Goal: Information Seeking & Learning: Learn about a topic

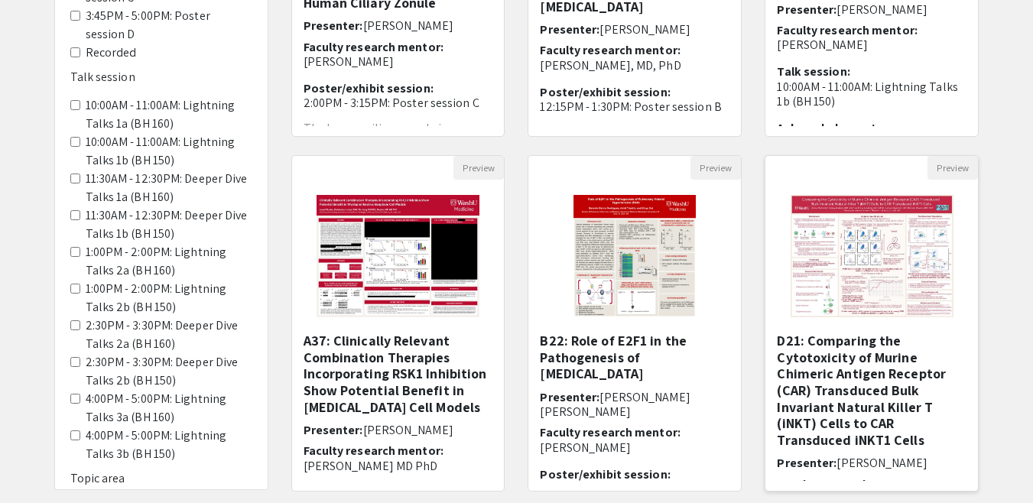
scroll to position [511, 0]
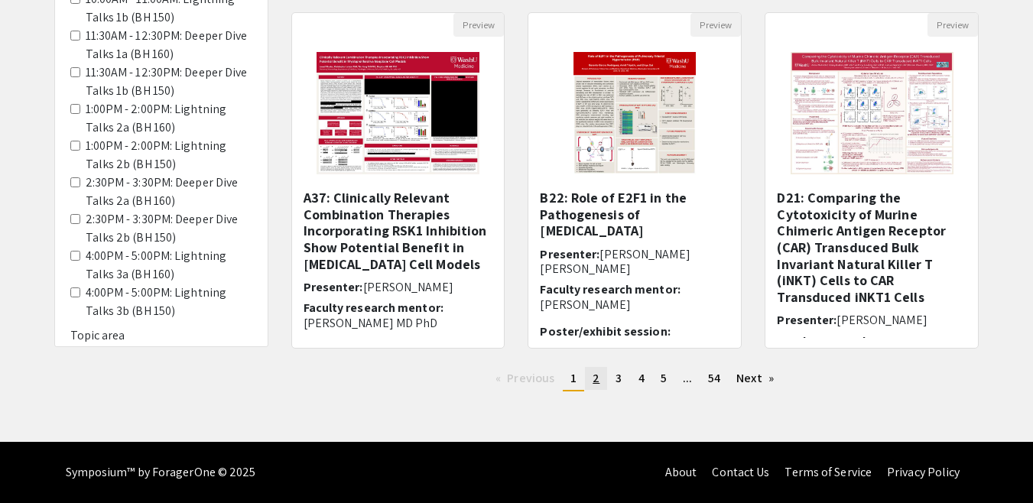
click at [592, 381] on link "page 2" at bounding box center [596, 378] width 22 height 23
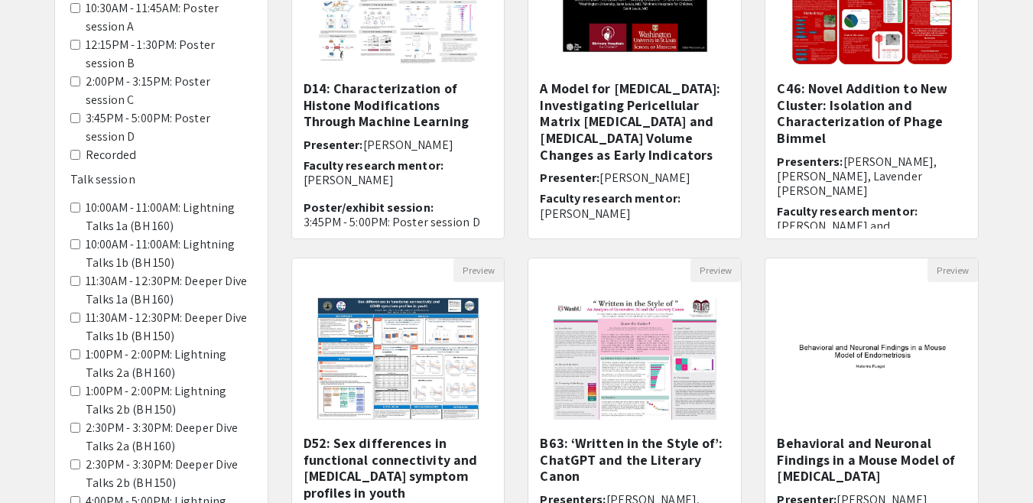
scroll to position [94, 0]
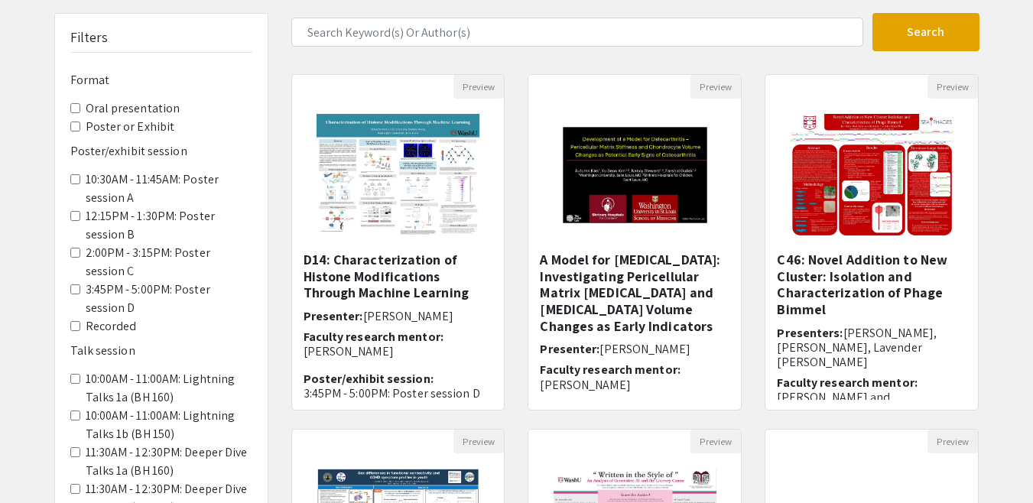
click at [73, 128] on Exhibit "Poster or Exhibit" at bounding box center [75, 127] width 10 height 10
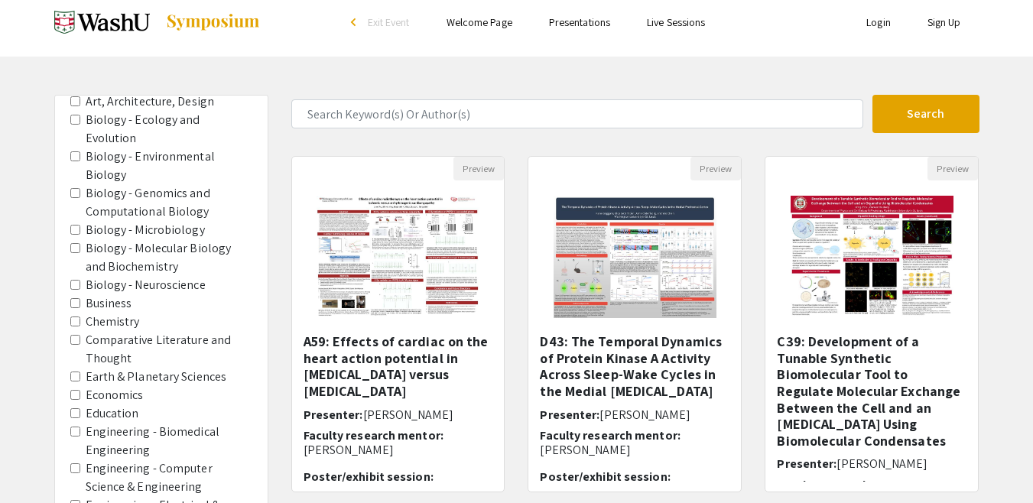
scroll to position [877, 0]
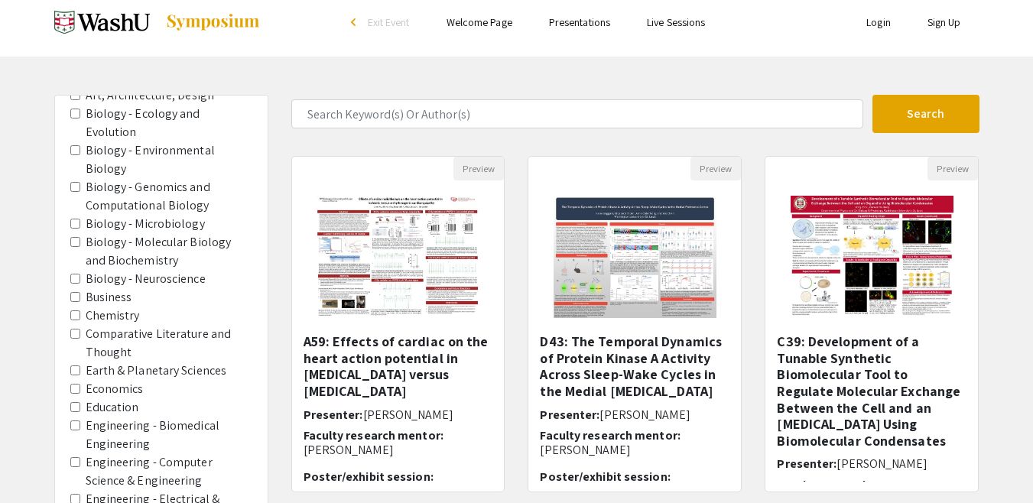
click at [76, 402] on area-Education "Education" at bounding box center [75, 407] width 10 height 10
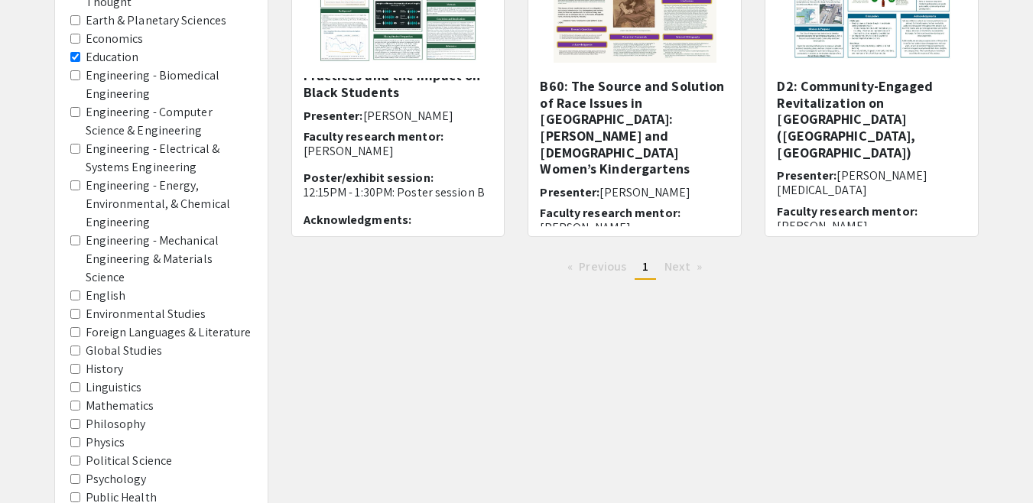
scroll to position [269, 0]
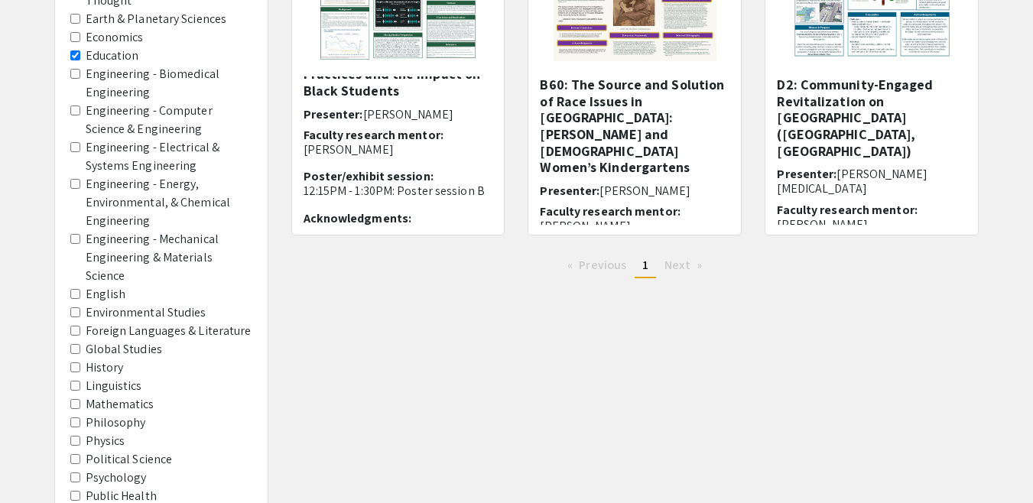
click at [118, 469] on label "Psychology" at bounding box center [116, 478] width 61 height 18
click at [80, 472] on area-Psychology "Psychology" at bounding box center [75, 477] width 10 height 10
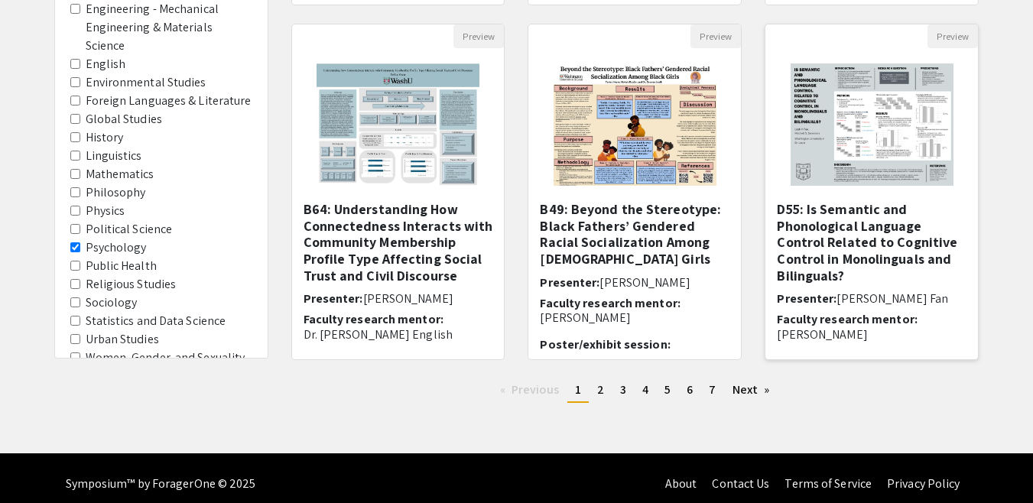
scroll to position [511, 0]
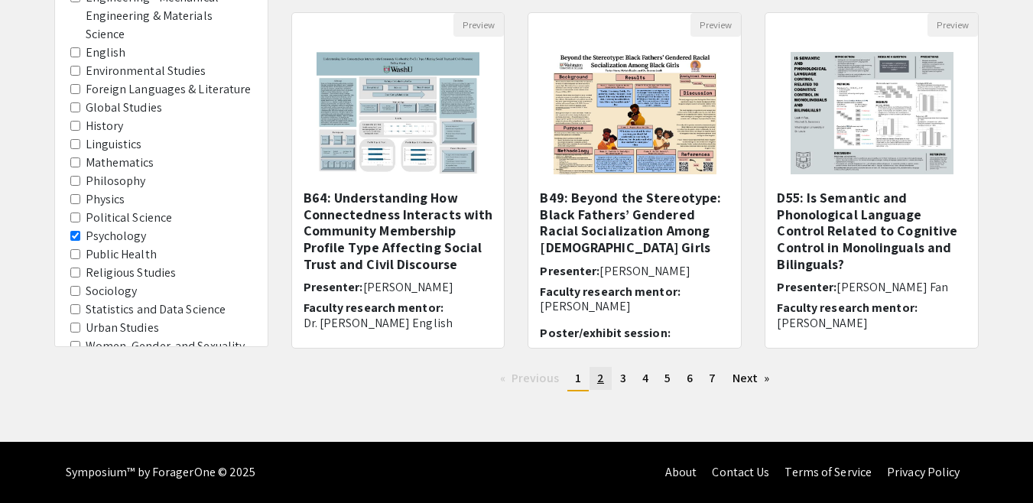
click at [602, 375] on span "2" at bounding box center [600, 378] width 7 height 16
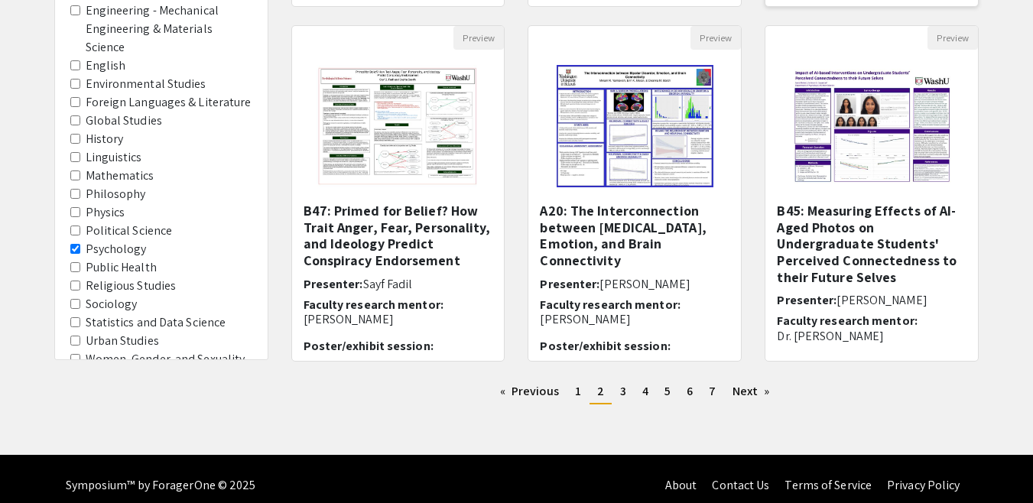
scroll to position [502, 0]
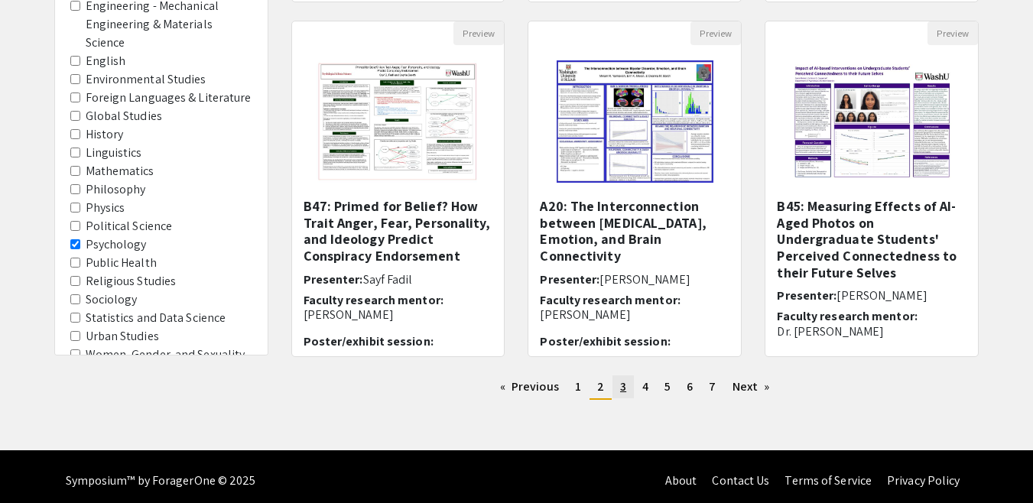
click at [628, 384] on link "page 3" at bounding box center [622, 386] width 21 height 23
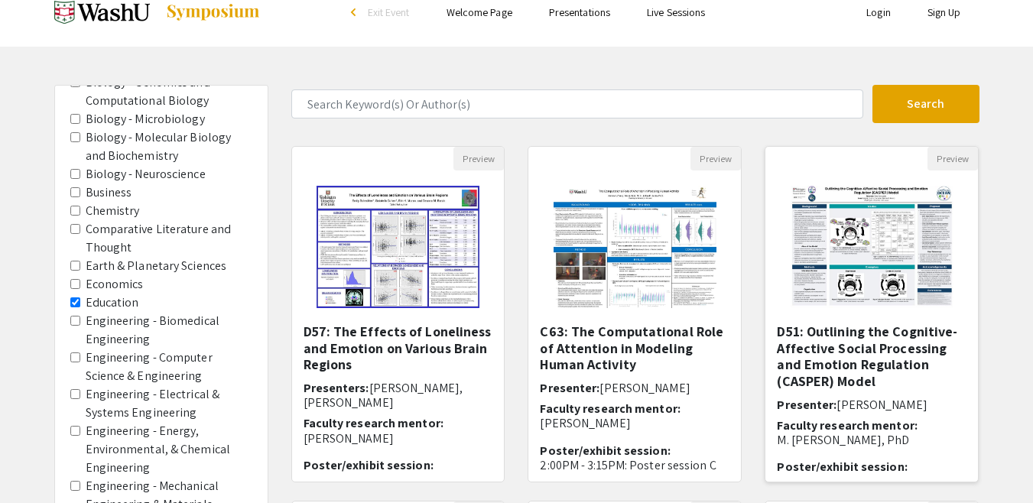
scroll to position [26, 0]
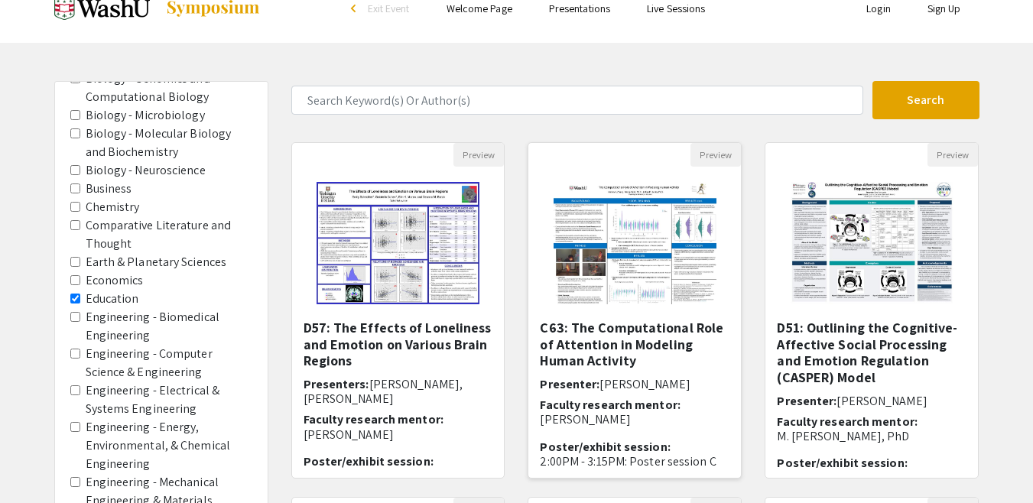
click at [641, 269] on img "Open Presentation <p>C63: The Computational Role of Attention in Modeling Human…" at bounding box center [634, 243] width 193 height 153
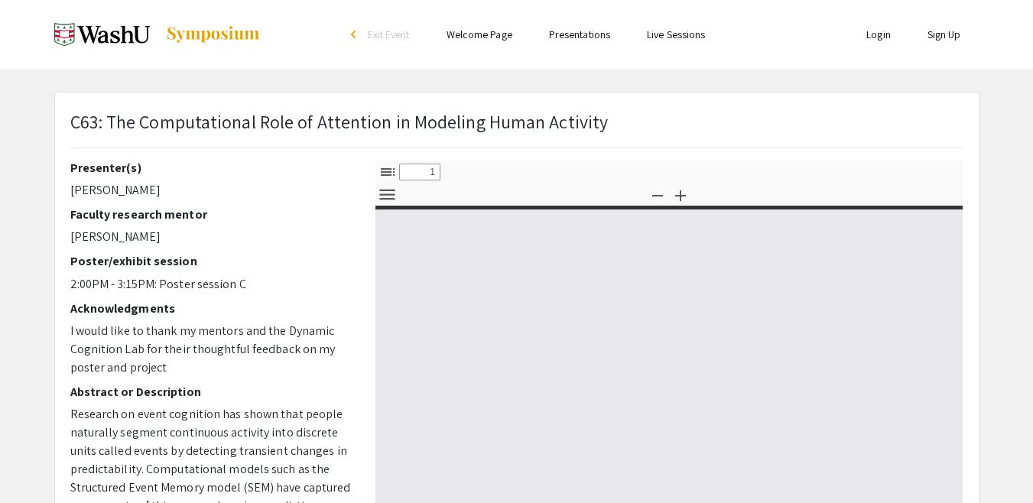
select select "custom"
type input "0"
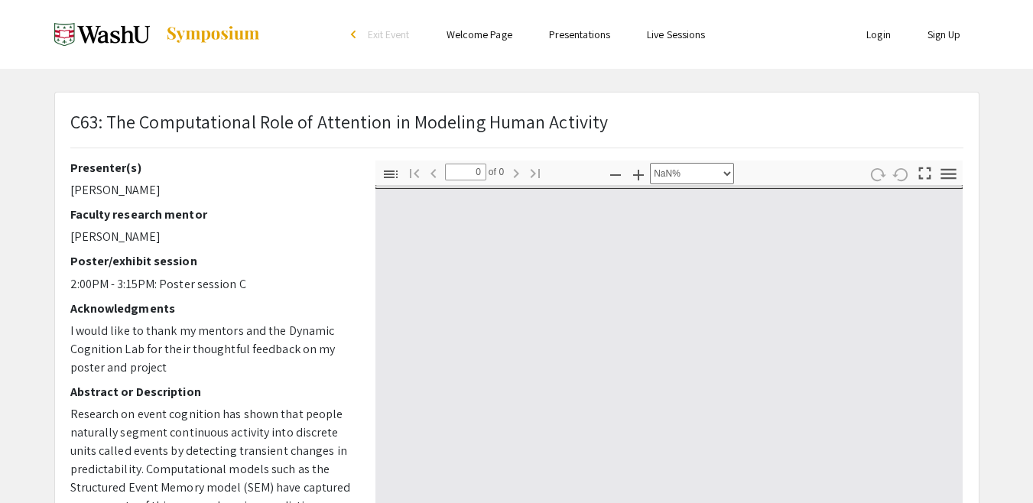
select select "auto"
type input "1"
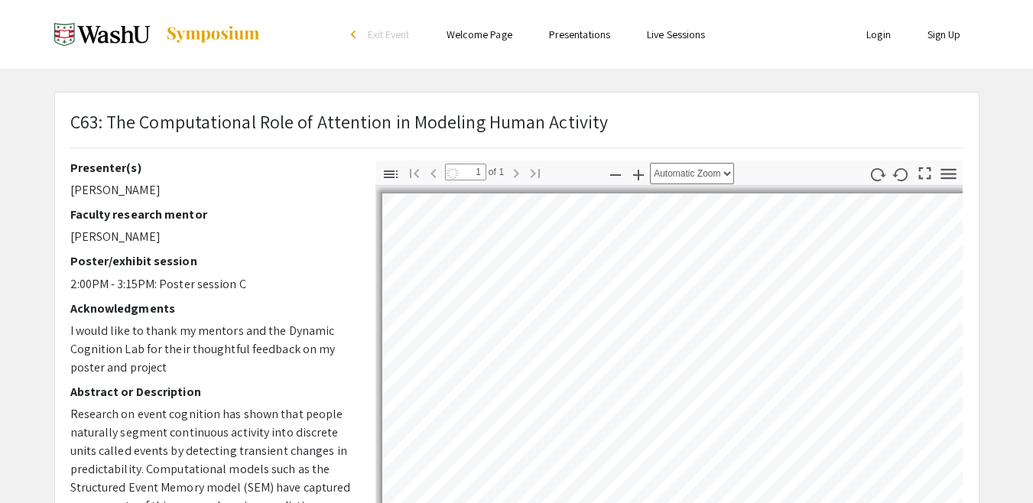
select select "auto"
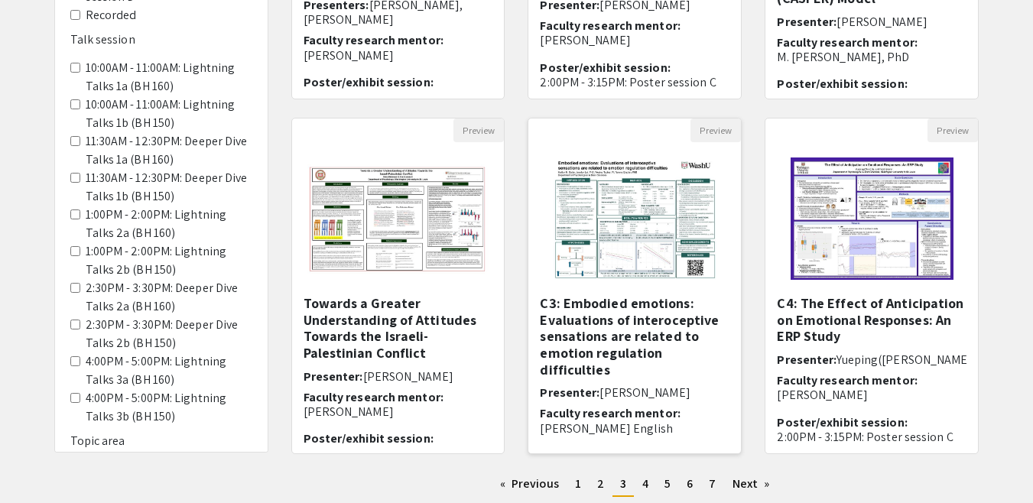
scroll to position [406, 0]
click at [628, 222] on img "Open Presentation <p>C3: Embodied emotions: Evaluations of interoceptive sensat…" at bounding box center [634, 217] width 193 height 153
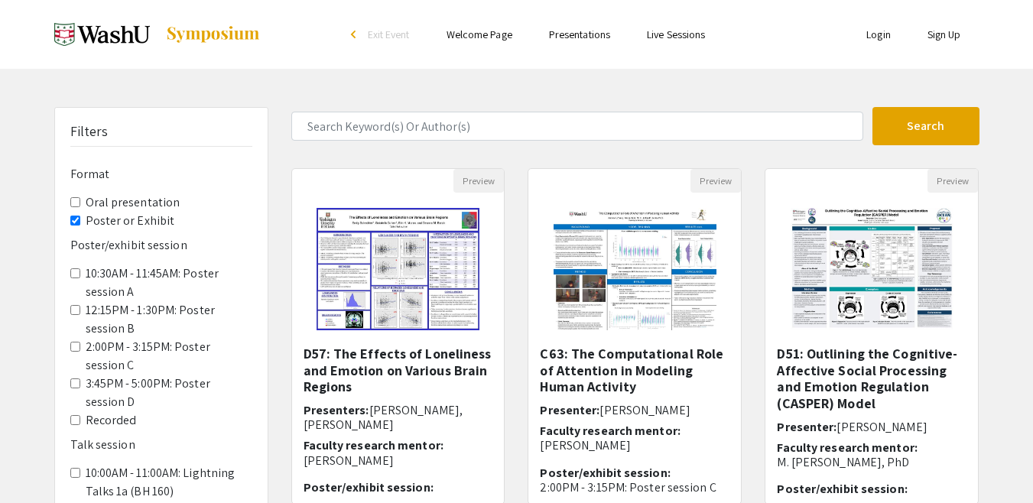
select select "custom"
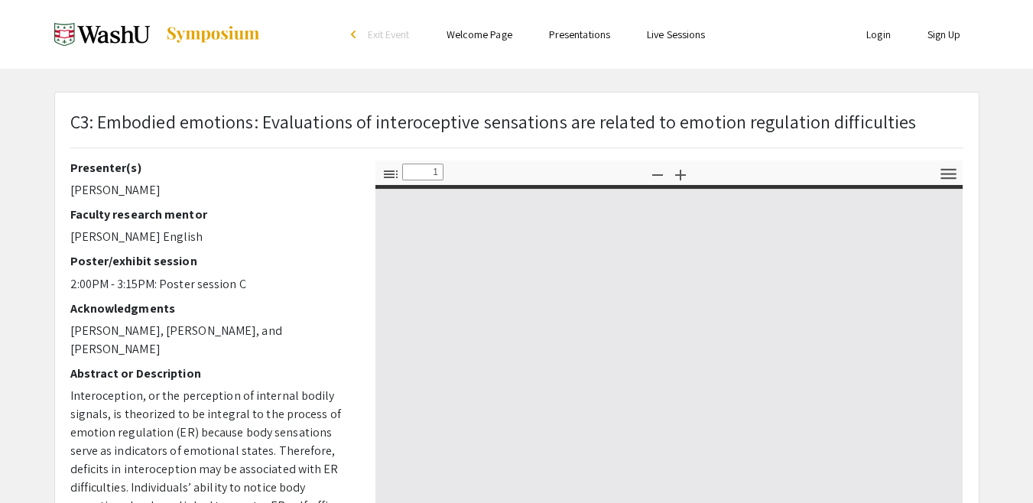
type input "0"
select select "custom"
type input "1"
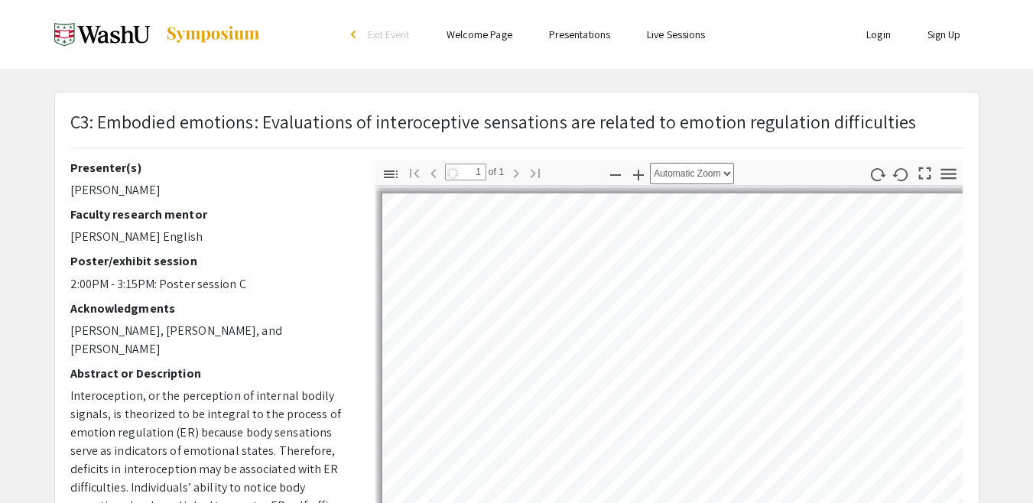
select select "auto"
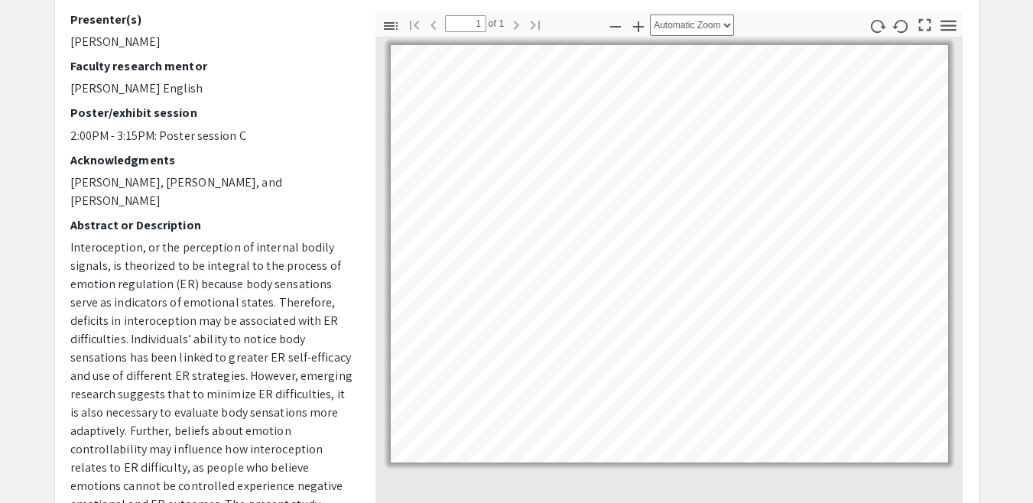
scroll to position [144, 0]
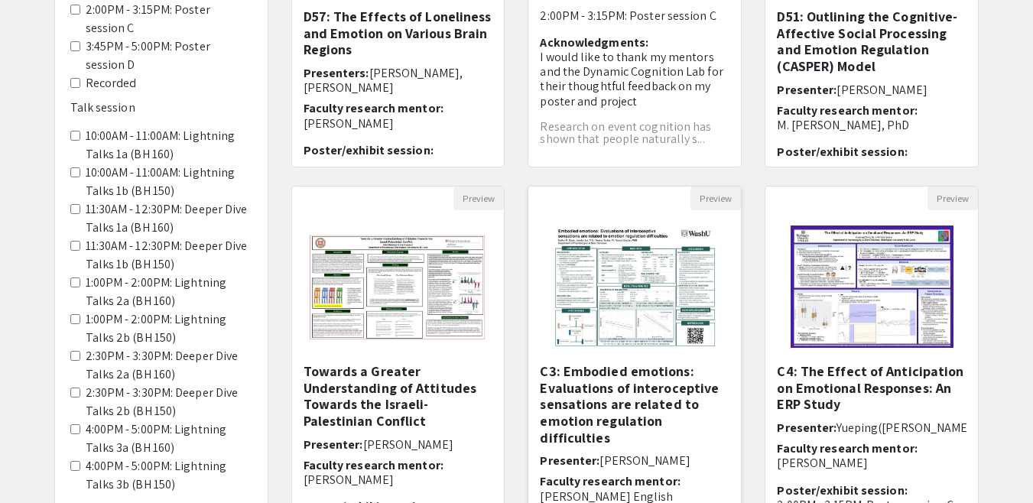
scroll to position [498, 0]
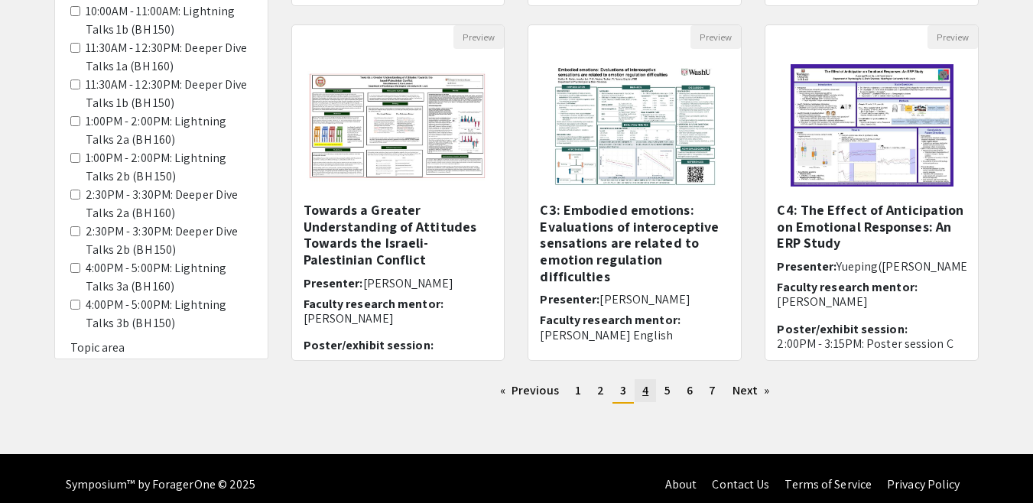
click at [644, 397] on span "4" at bounding box center [645, 390] width 6 height 16
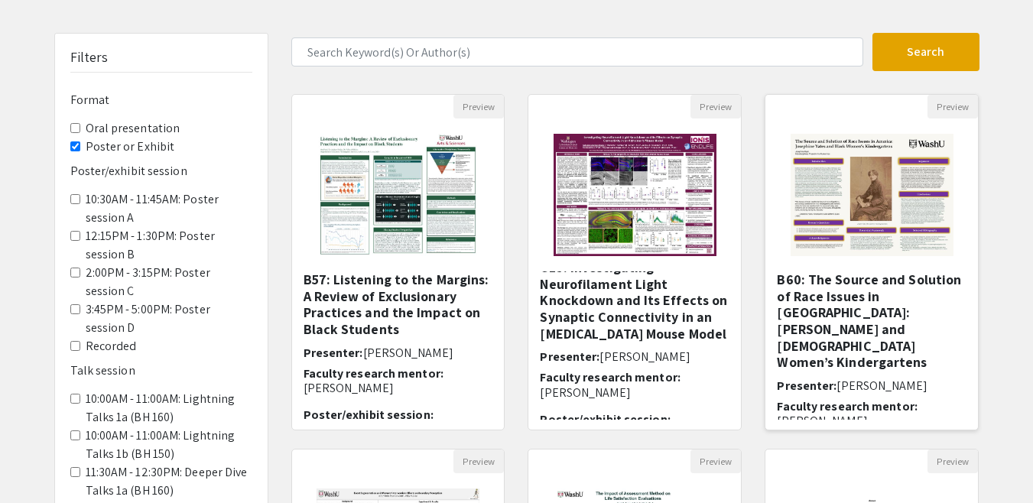
scroll to position [84, 0]
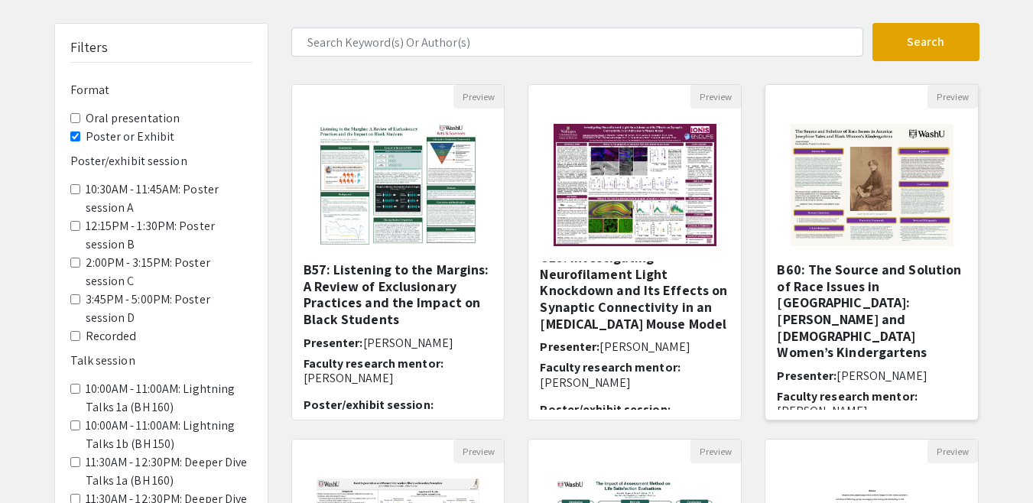
click at [848, 185] on img "Open Presentation <p><strong>B60: The Source and Solution of Race Issues in Ame…" at bounding box center [871, 185] width 193 height 153
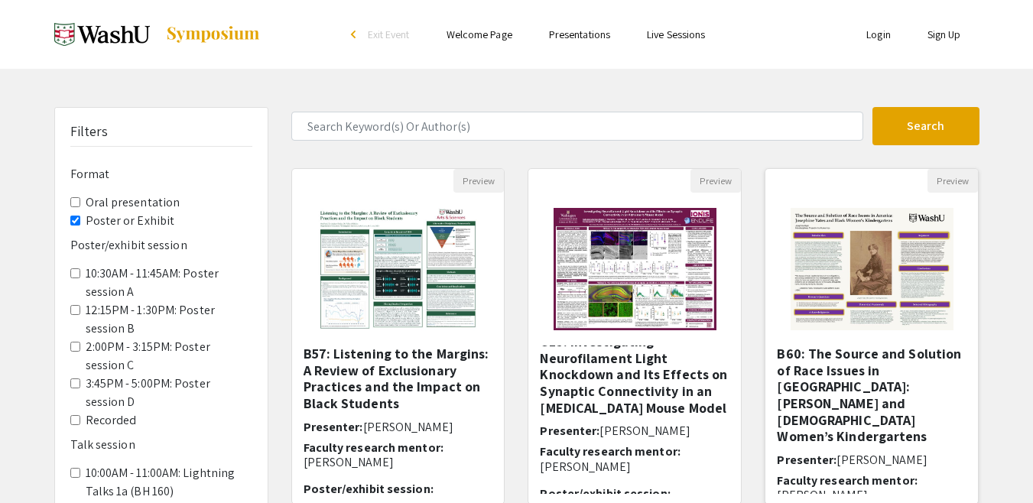
select select "custom"
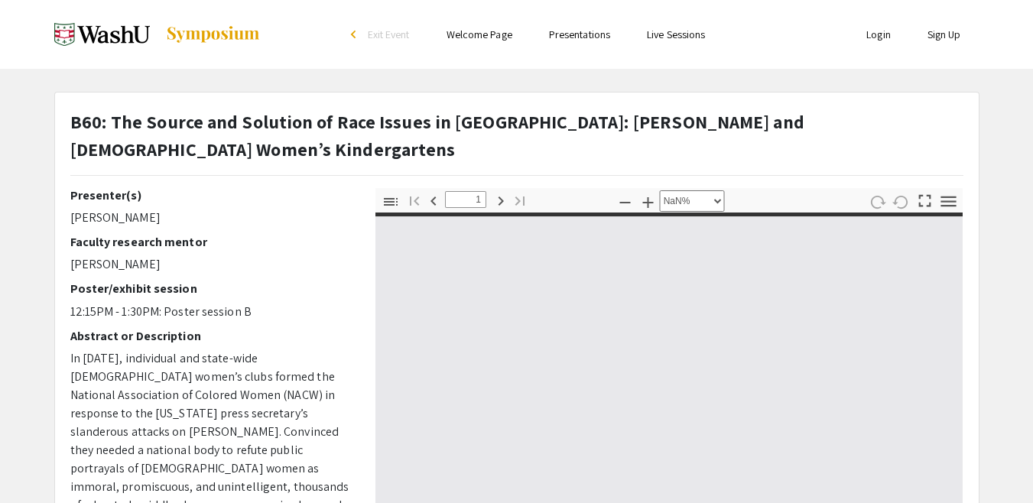
type input "0"
select select "custom"
type input "1"
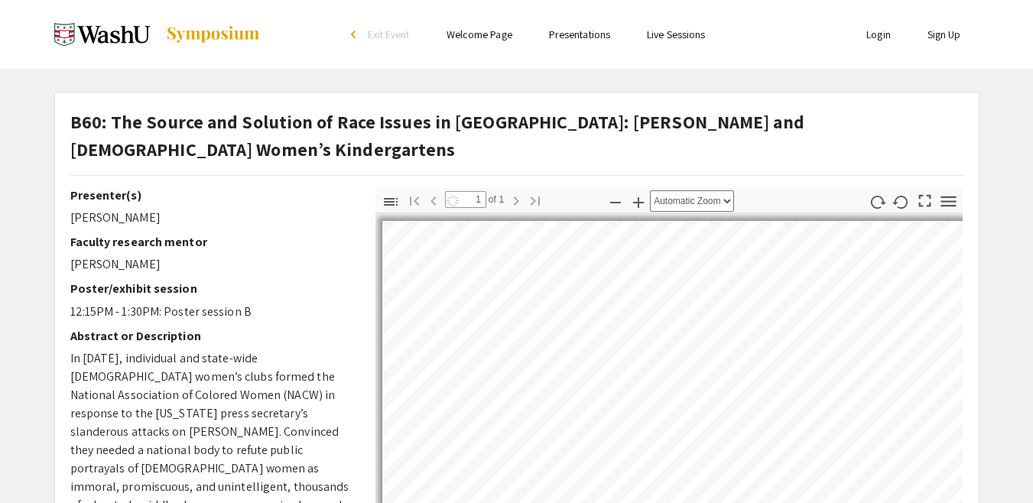
select select "auto"
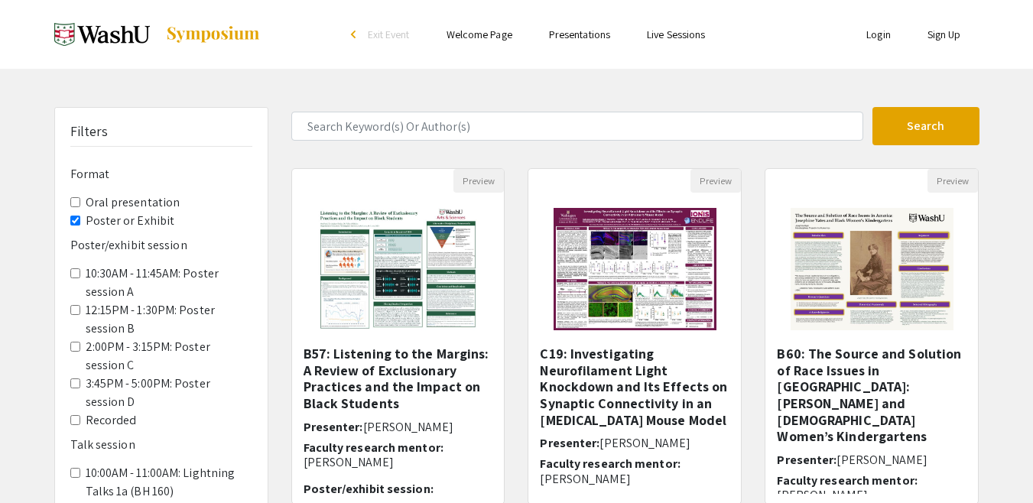
scroll to position [84, 0]
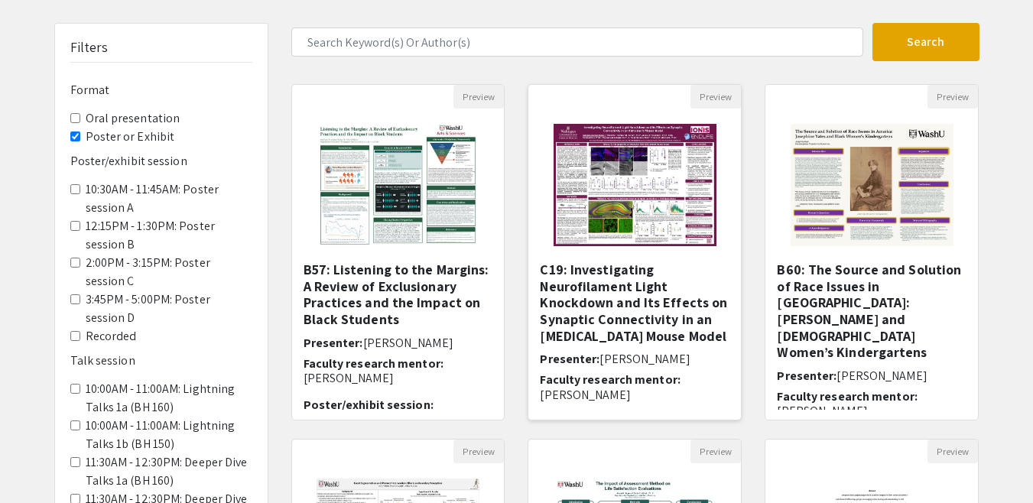
click at [631, 209] on img "Open Presentation <p>C19: Investigating Neurofilament Light Knockdown and Its E…" at bounding box center [634, 185] width 193 height 153
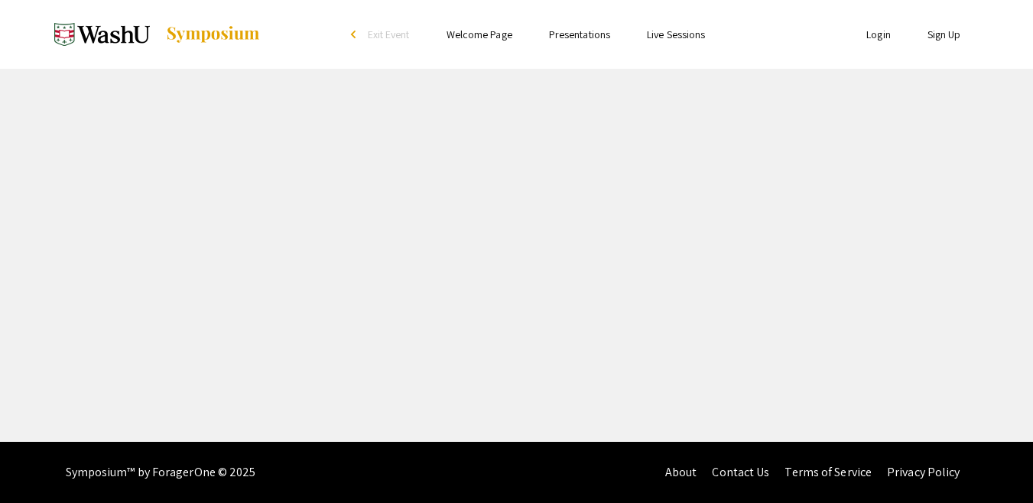
select select "custom"
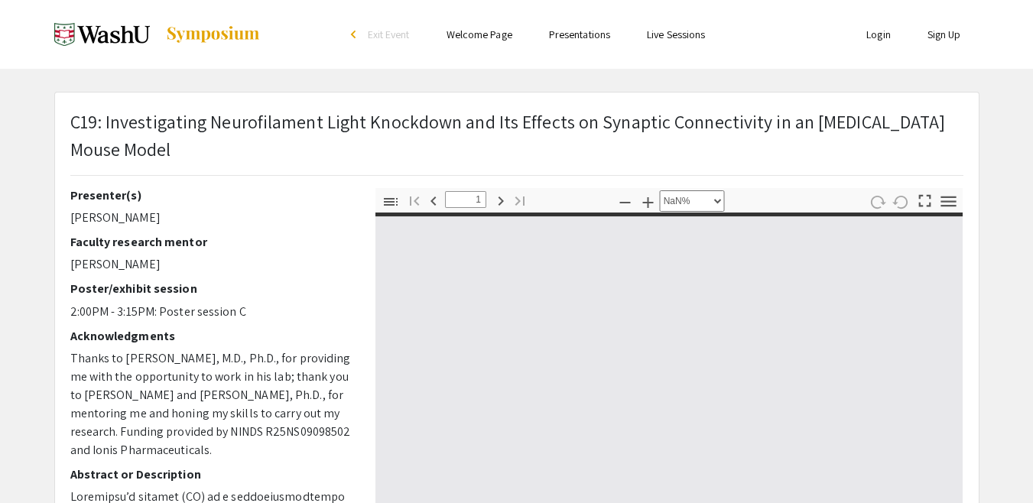
type input "0"
select select "custom"
type input "1"
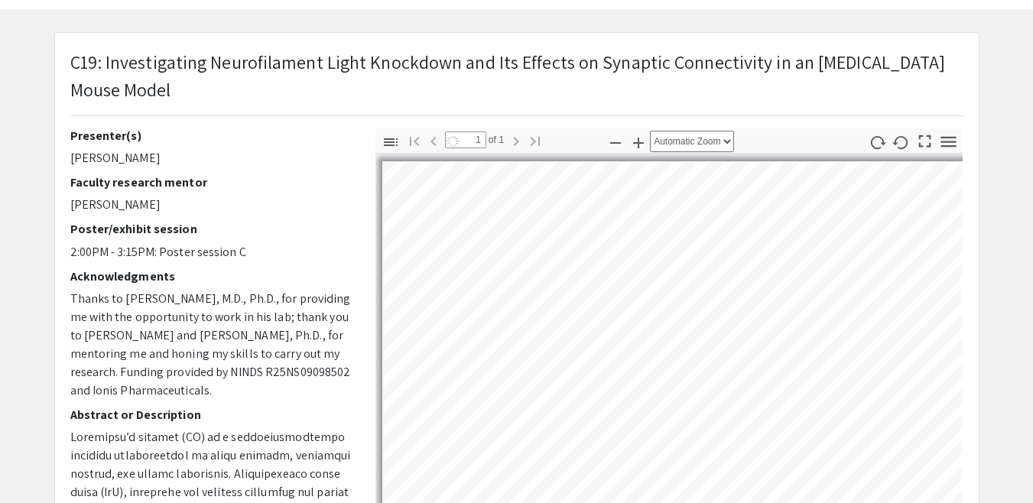
select select "auto"
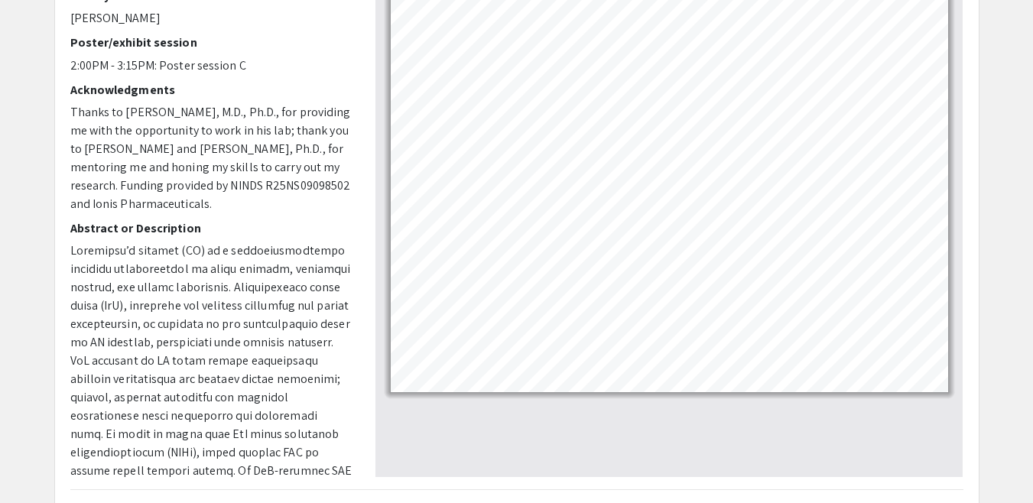
scroll to position [174, 0]
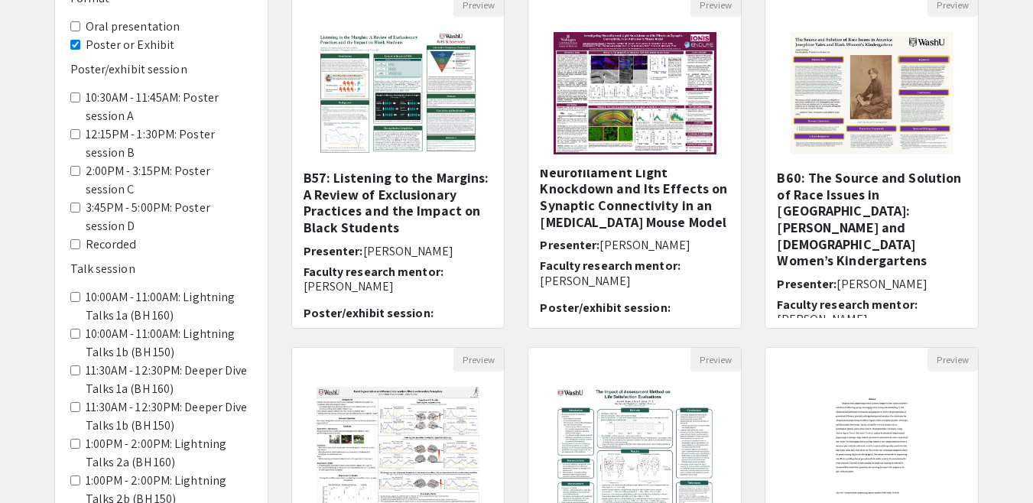
scroll to position [342, 0]
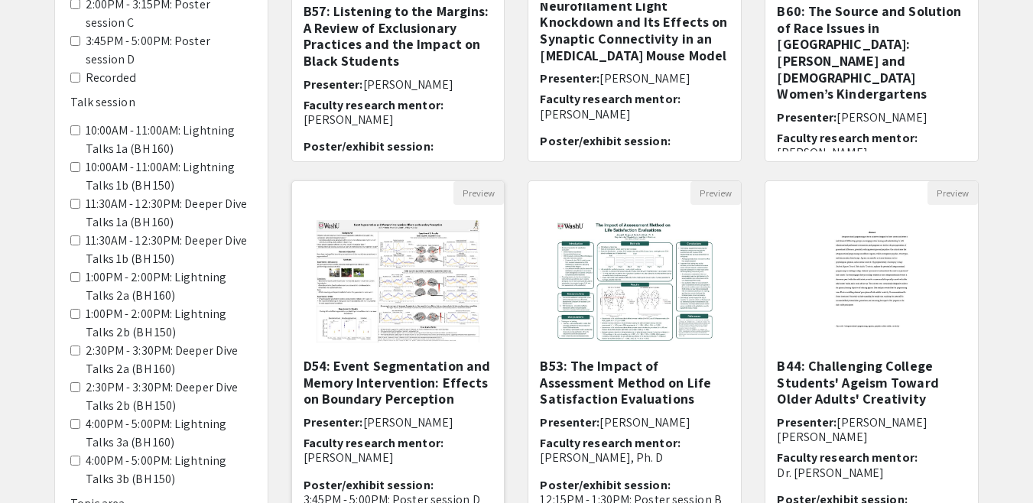
click at [417, 271] on img at bounding box center [397, 281] width 193 height 153
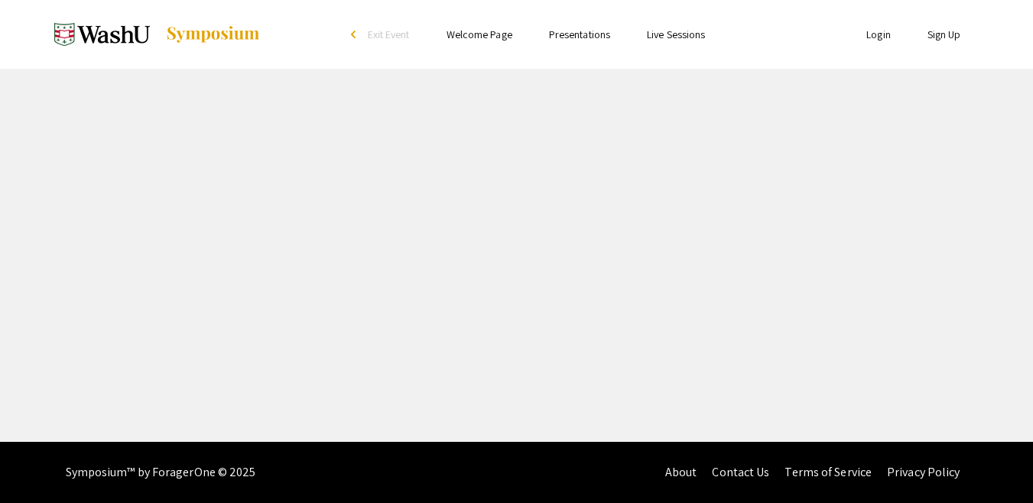
select select "custom"
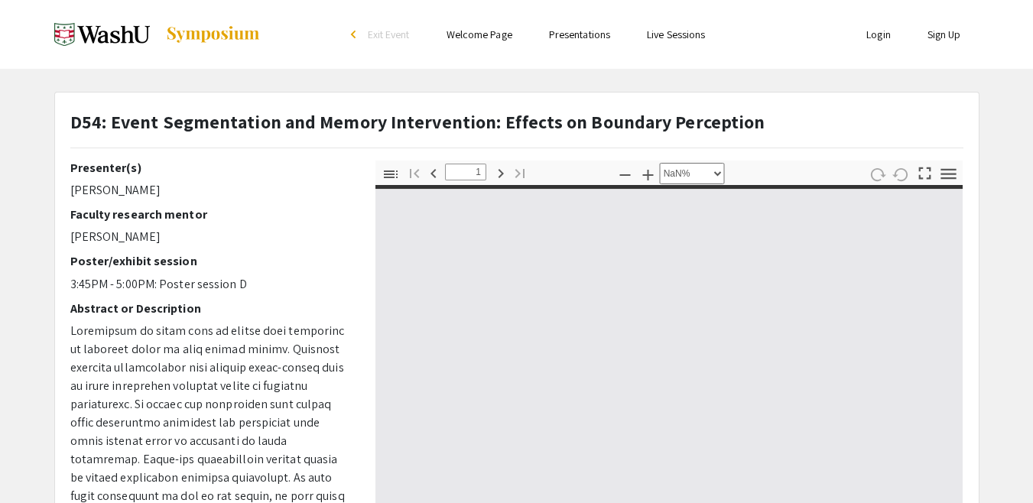
type input "0"
select select "custom"
type input "1"
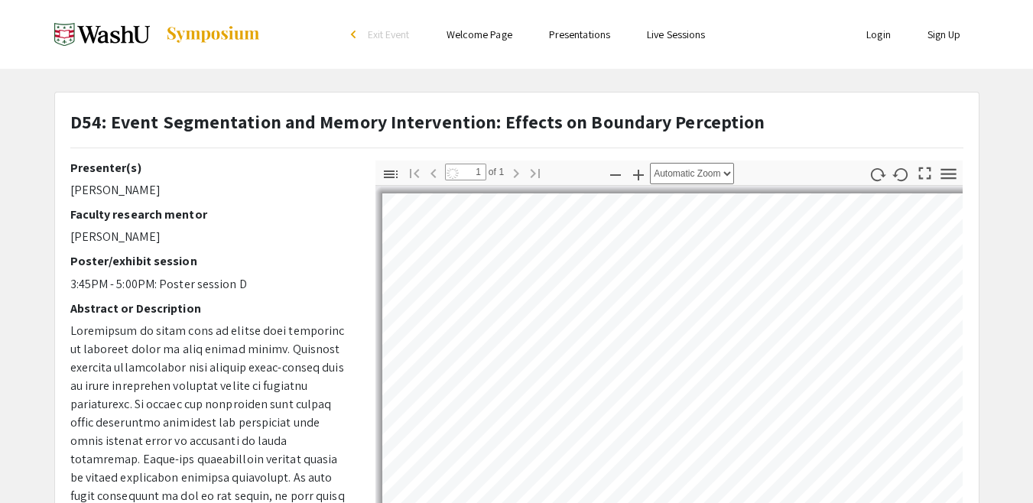
select select "auto"
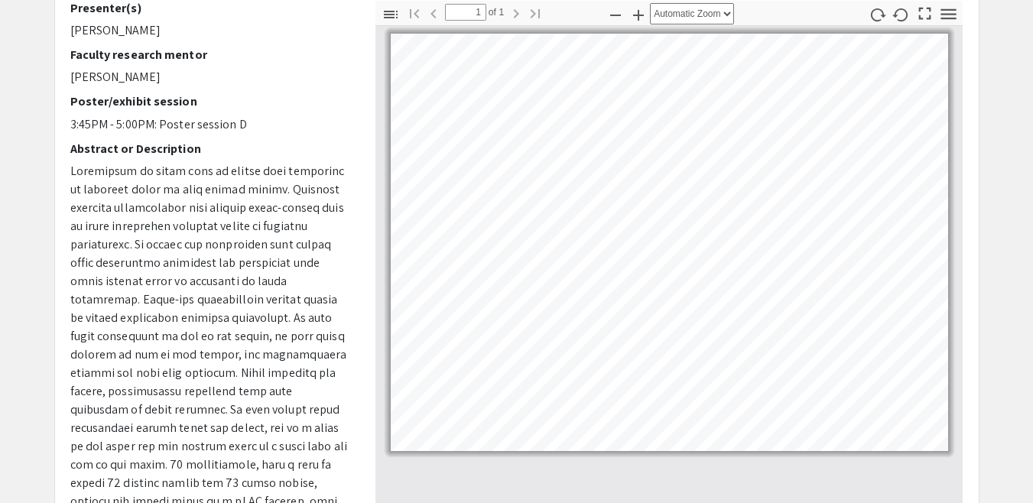
scroll to position [170, 0]
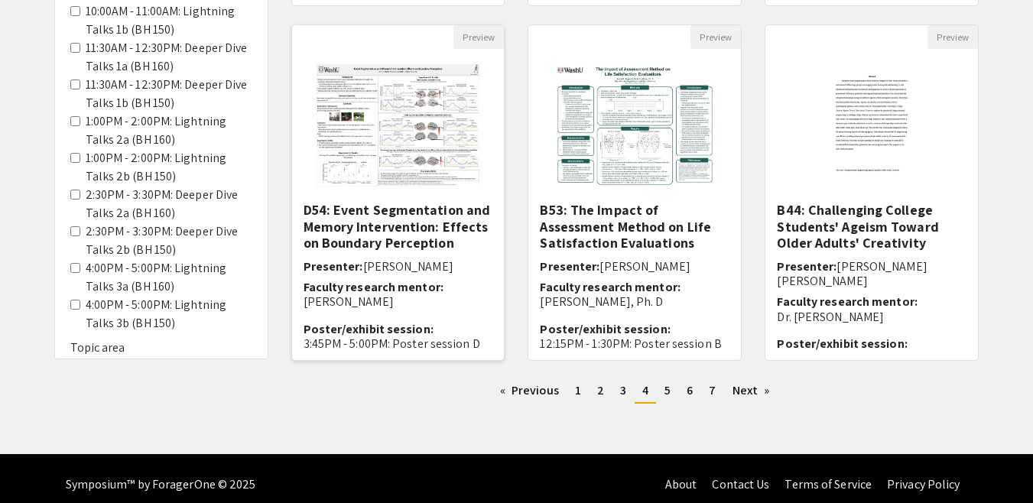
scroll to position [511, 0]
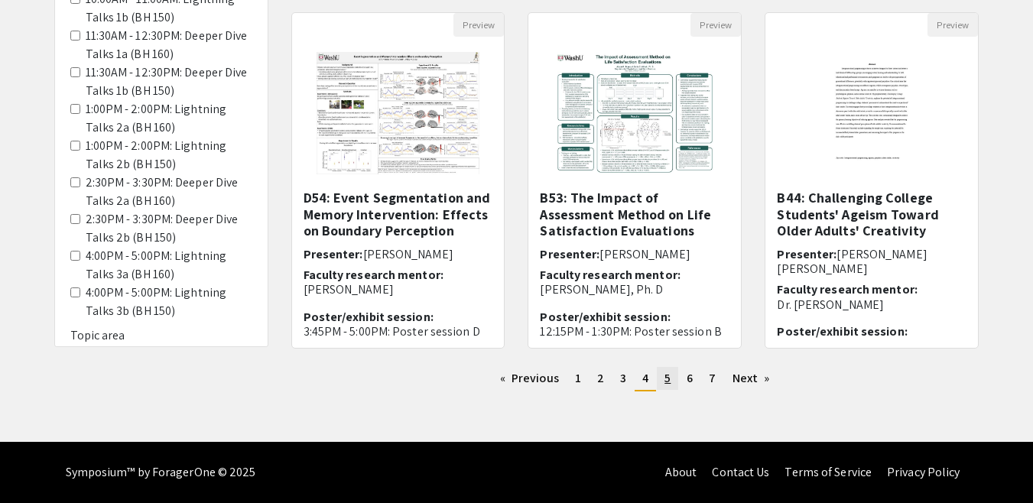
click at [664, 384] on span "5" at bounding box center [667, 378] width 6 height 16
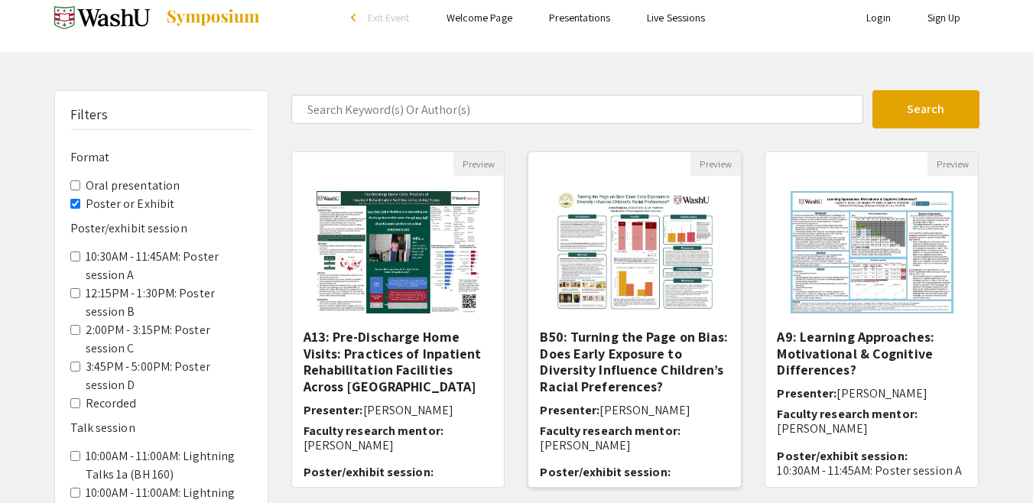
scroll to position [18, 0]
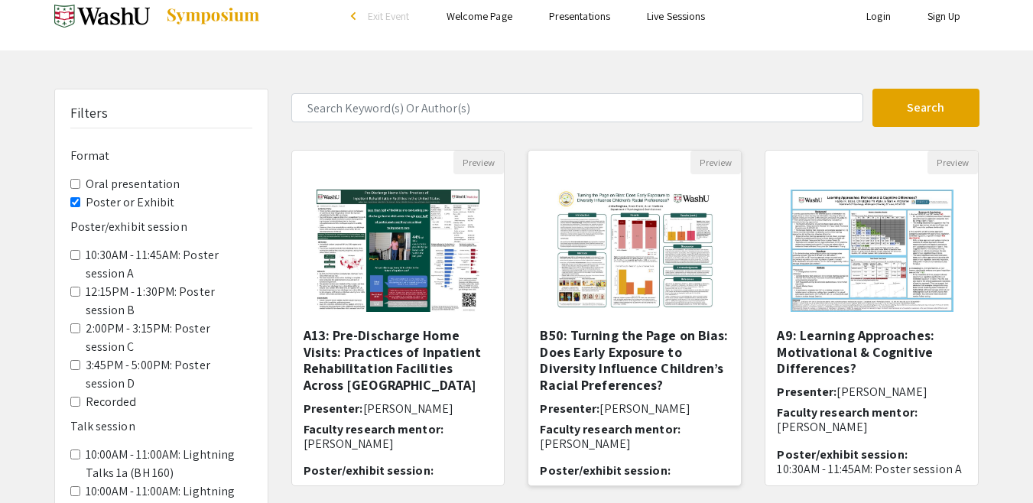
click at [611, 274] on img "Open Presentation <p>B50: Turning the Page on Bias: Does Early Exposure to Dive…" at bounding box center [634, 250] width 193 height 153
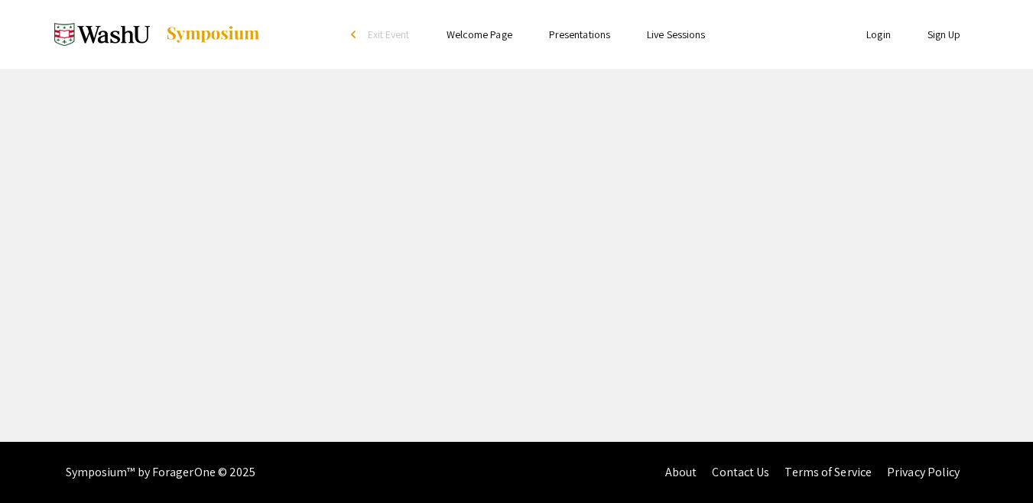
select select "custom"
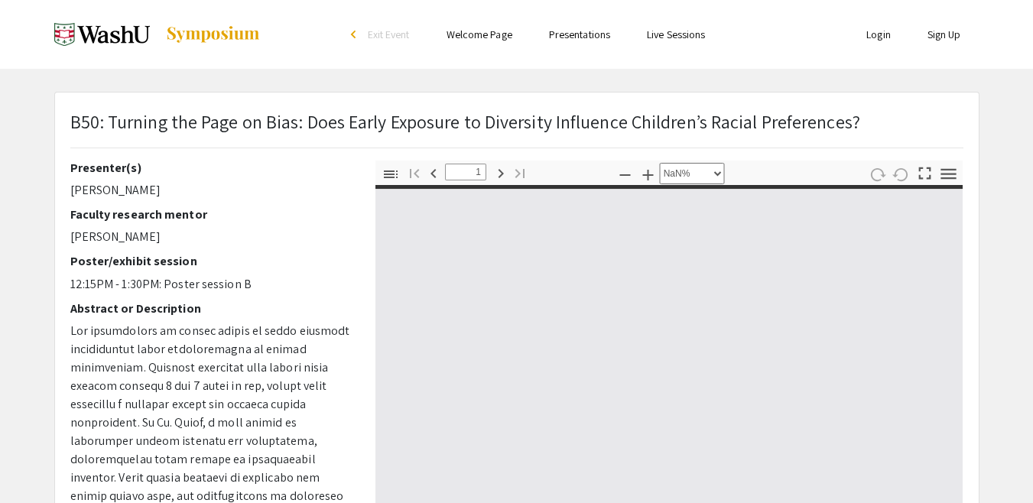
type input "0"
select select "custom"
type input "1"
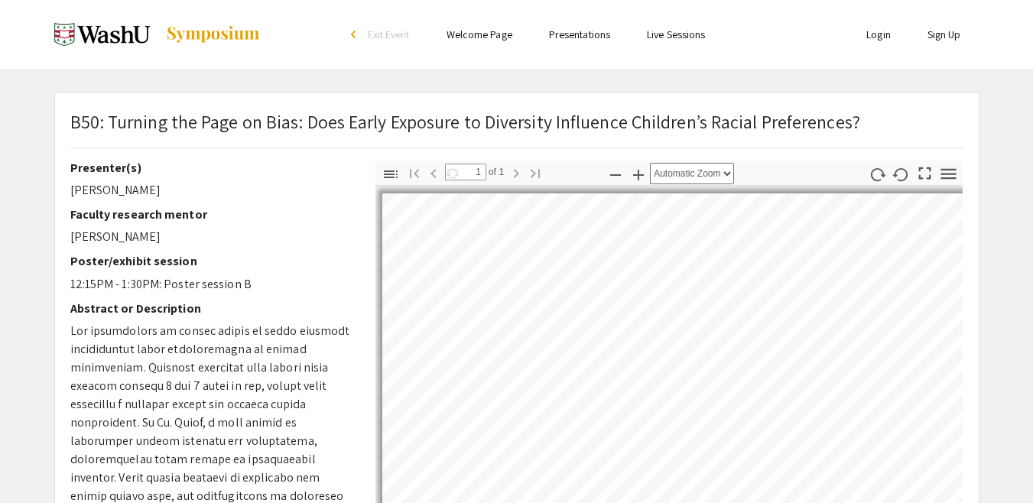
select select "auto"
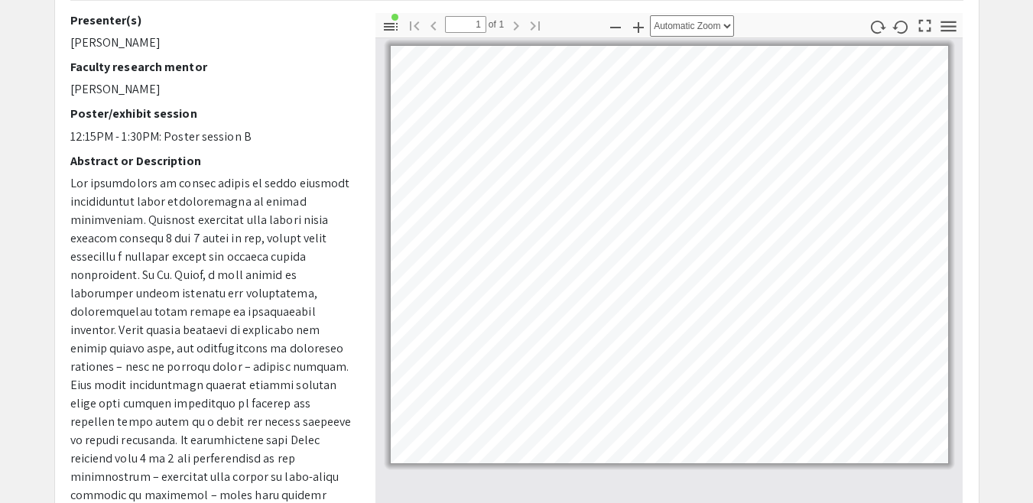
scroll to position [164, 0]
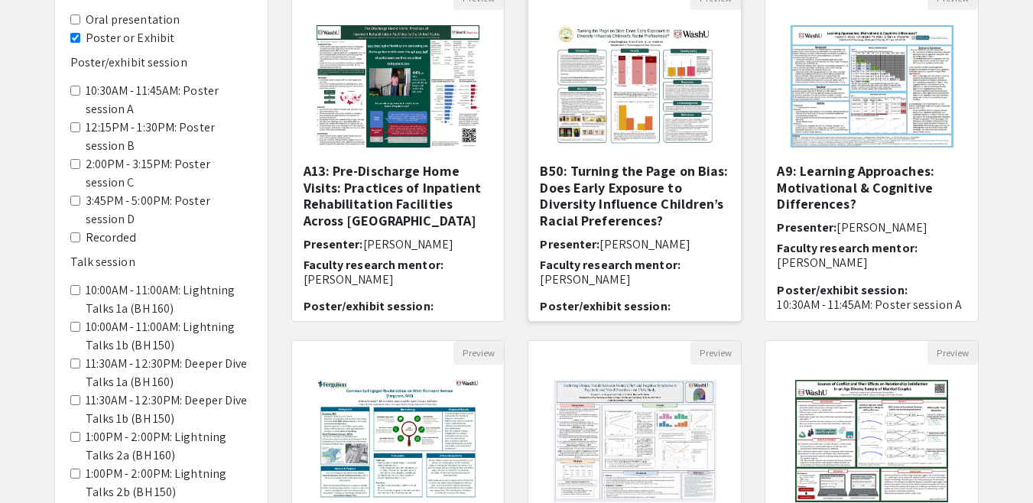
scroll to position [144, 0]
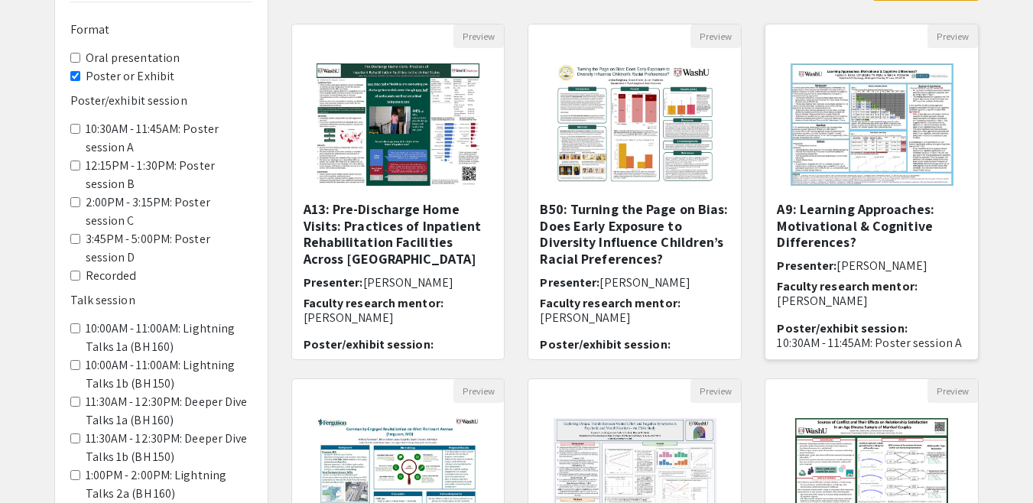
click at [871, 141] on img "Open Presentation <p>A9: Learning Approaches: Motivational &amp; Cognitive Diff…" at bounding box center [871, 124] width 193 height 153
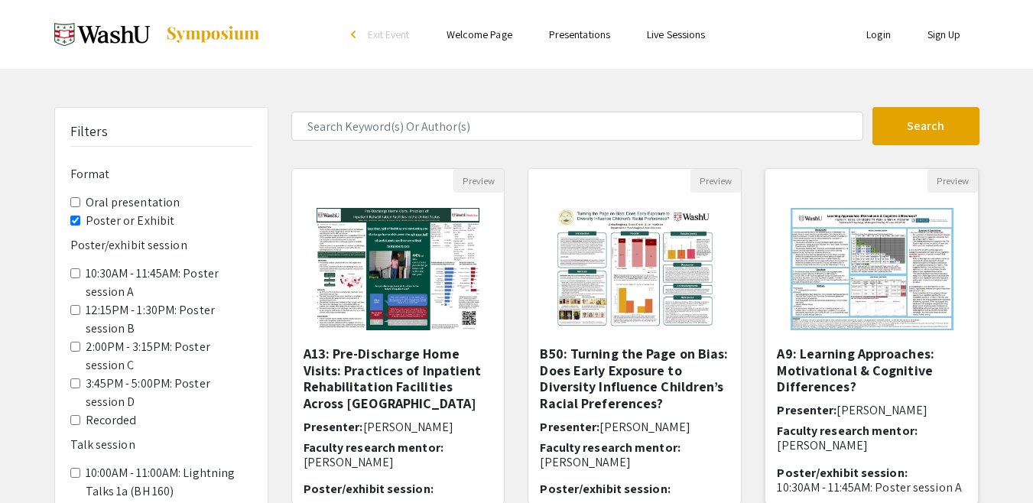
select select "custom"
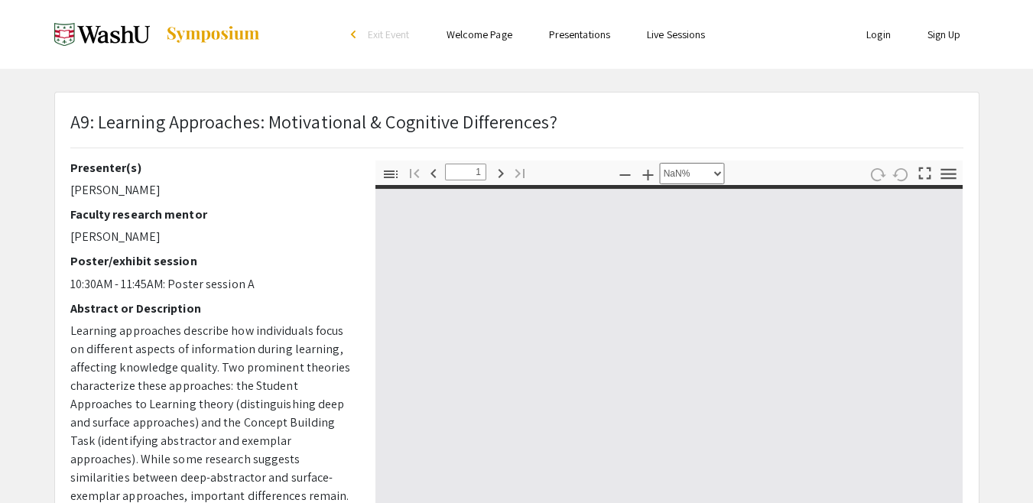
type input "0"
select select "custom"
type input "1"
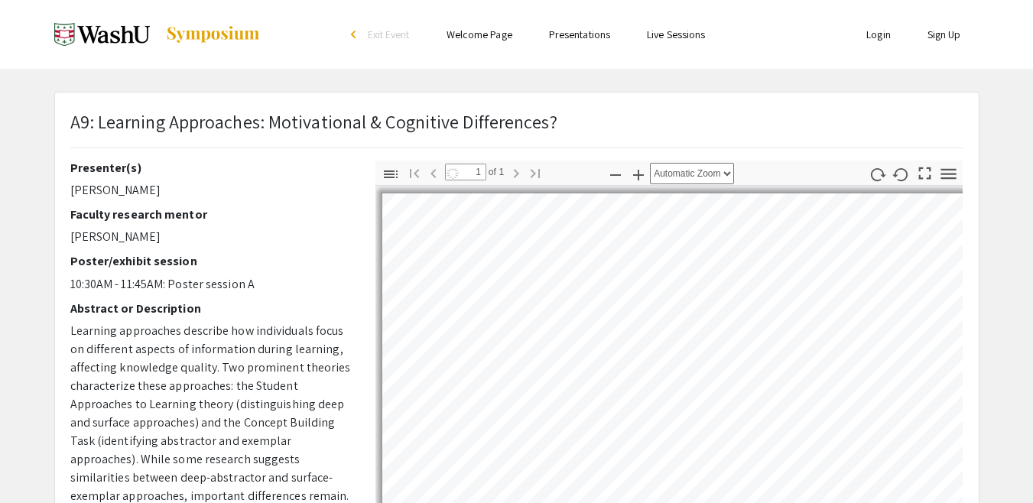
select select "auto"
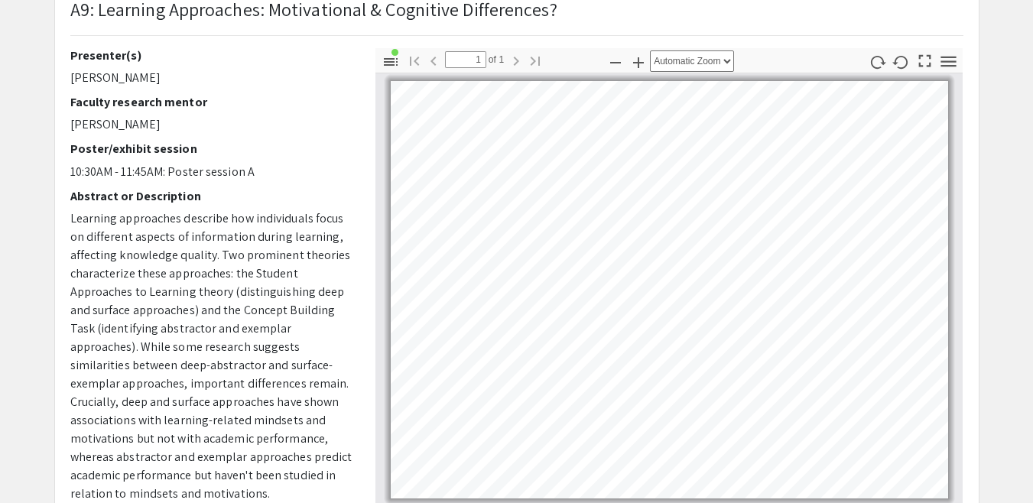
scroll to position [113, 0]
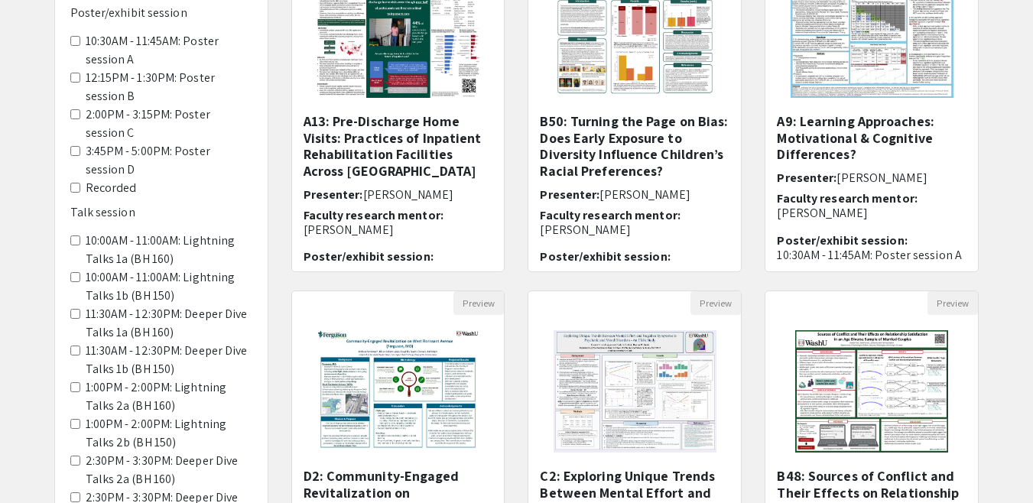
scroll to position [511, 0]
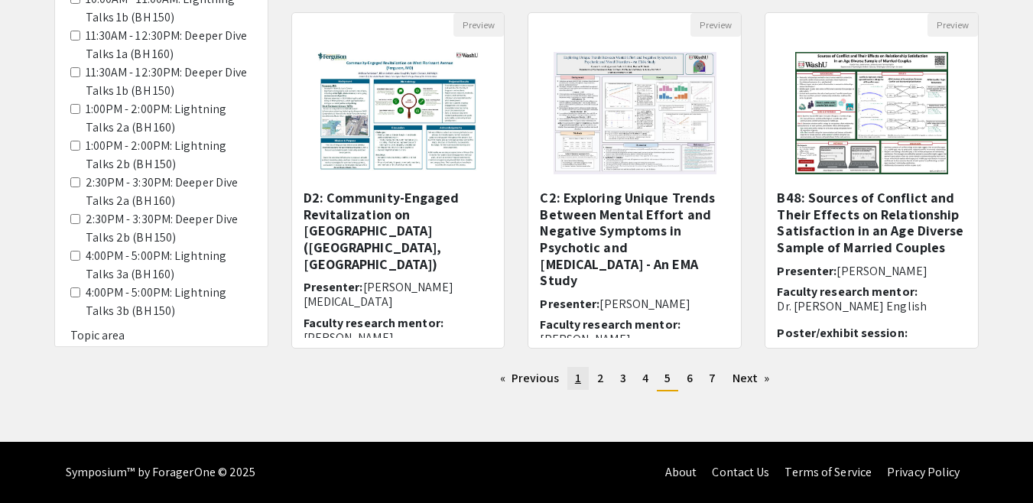
click at [570, 370] on link "page 1" at bounding box center [577, 378] width 21 height 23
